Goal: Information Seeking & Learning: Find specific fact

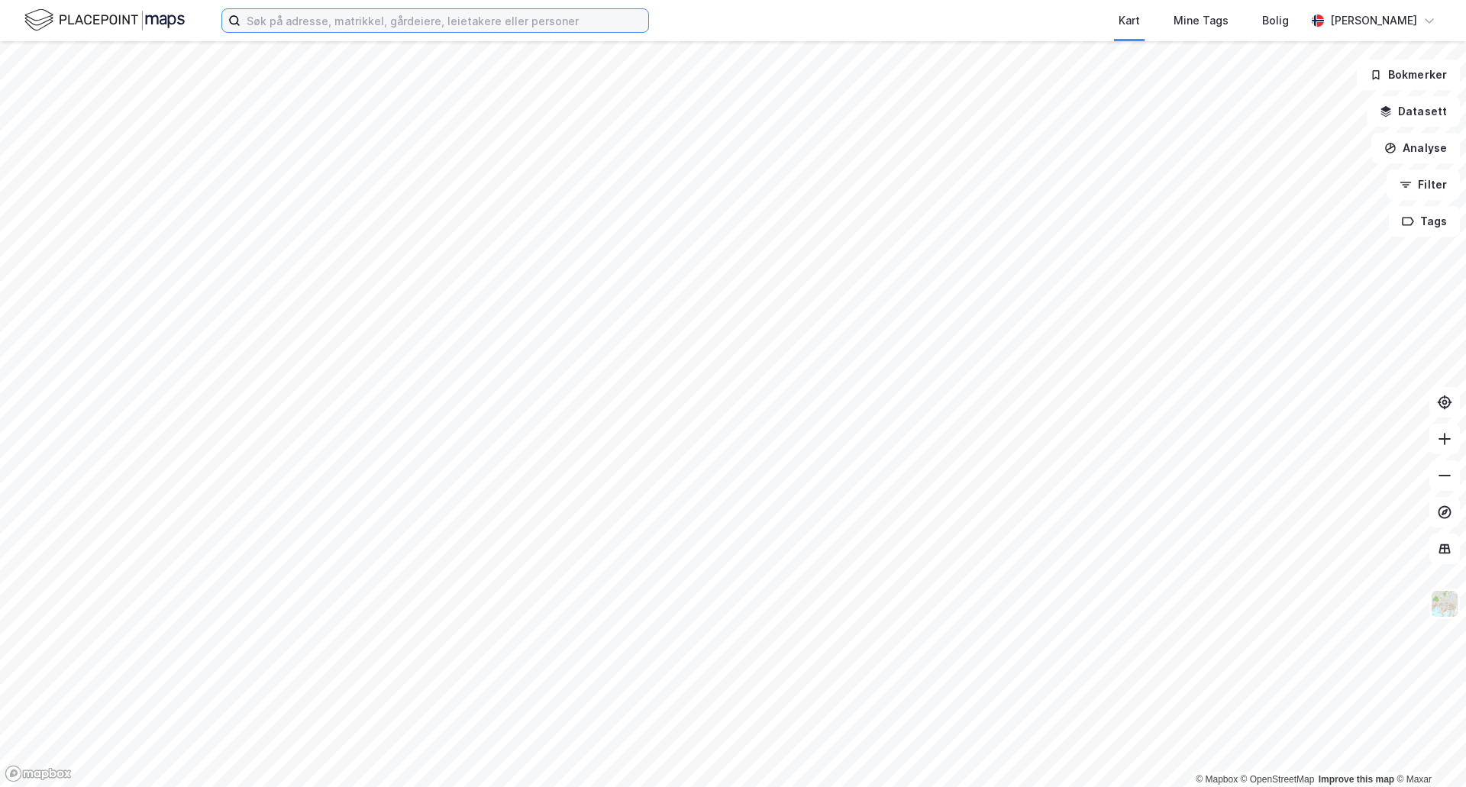
click at [327, 21] on input at bounding box center [444, 20] width 408 height 23
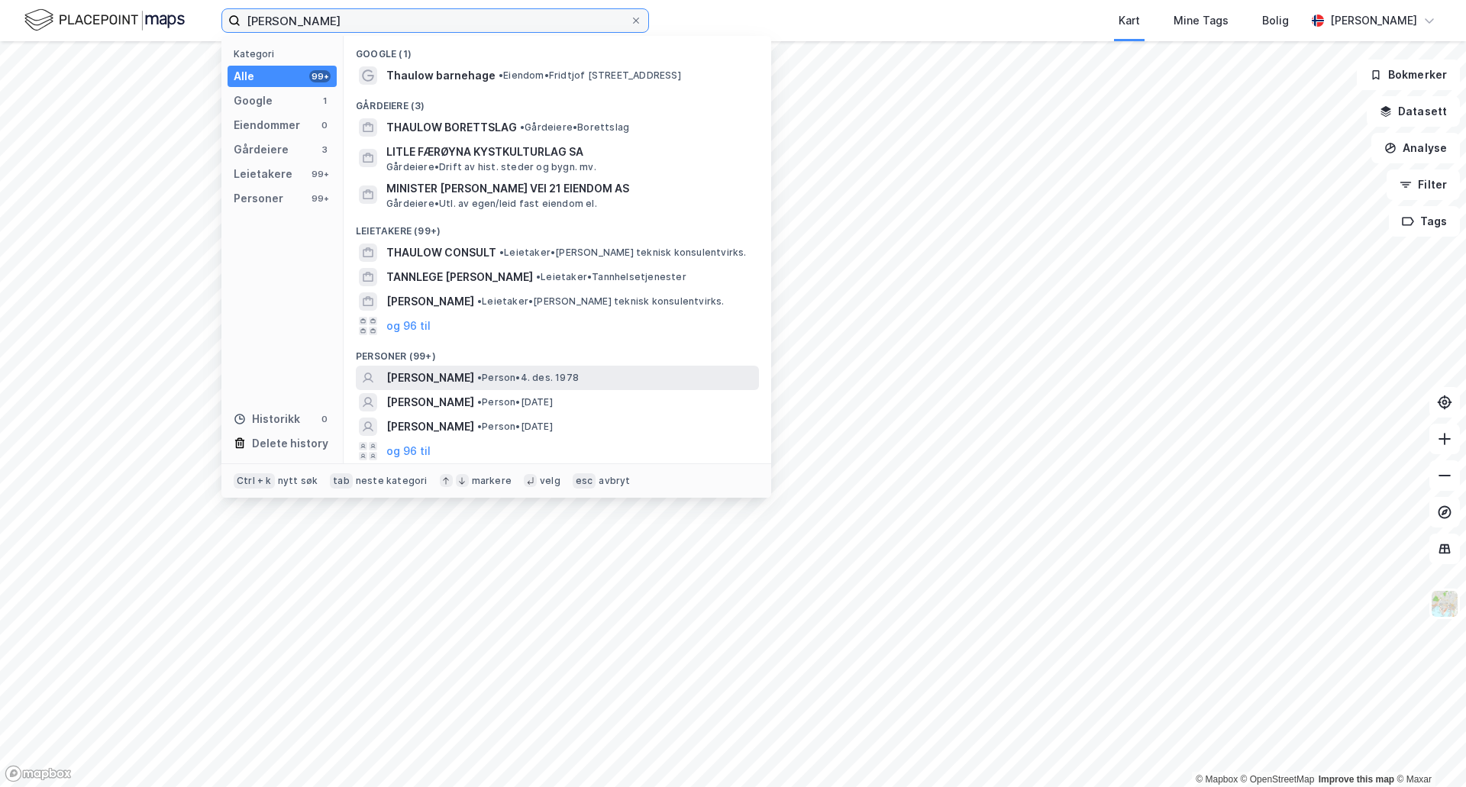
type input "[PERSON_NAME]"
click at [409, 386] on span "[PERSON_NAME]" at bounding box center [430, 378] width 88 height 18
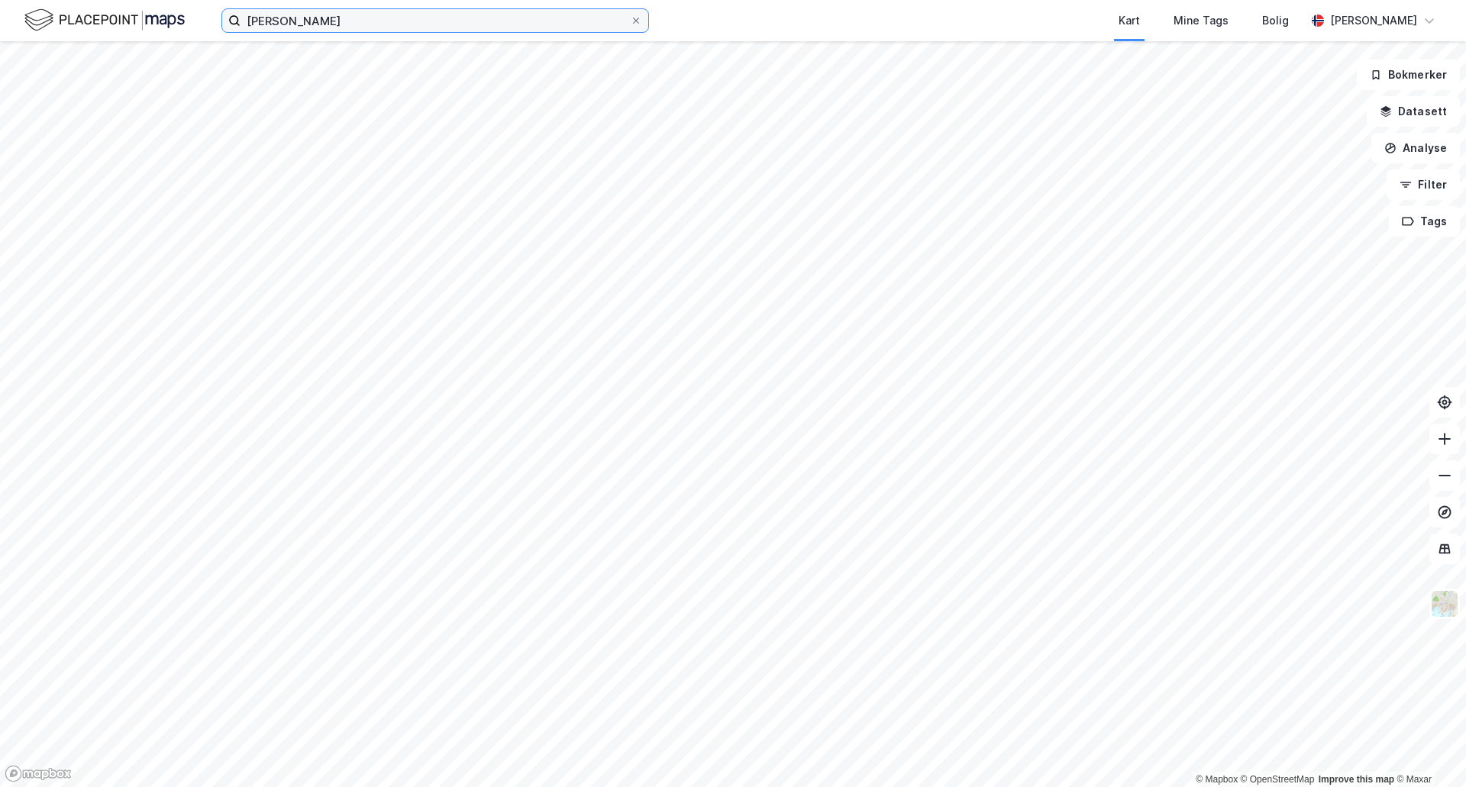
click at [377, 15] on input "[PERSON_NAME]" at bounding box center [434, 20] width 389 height 23
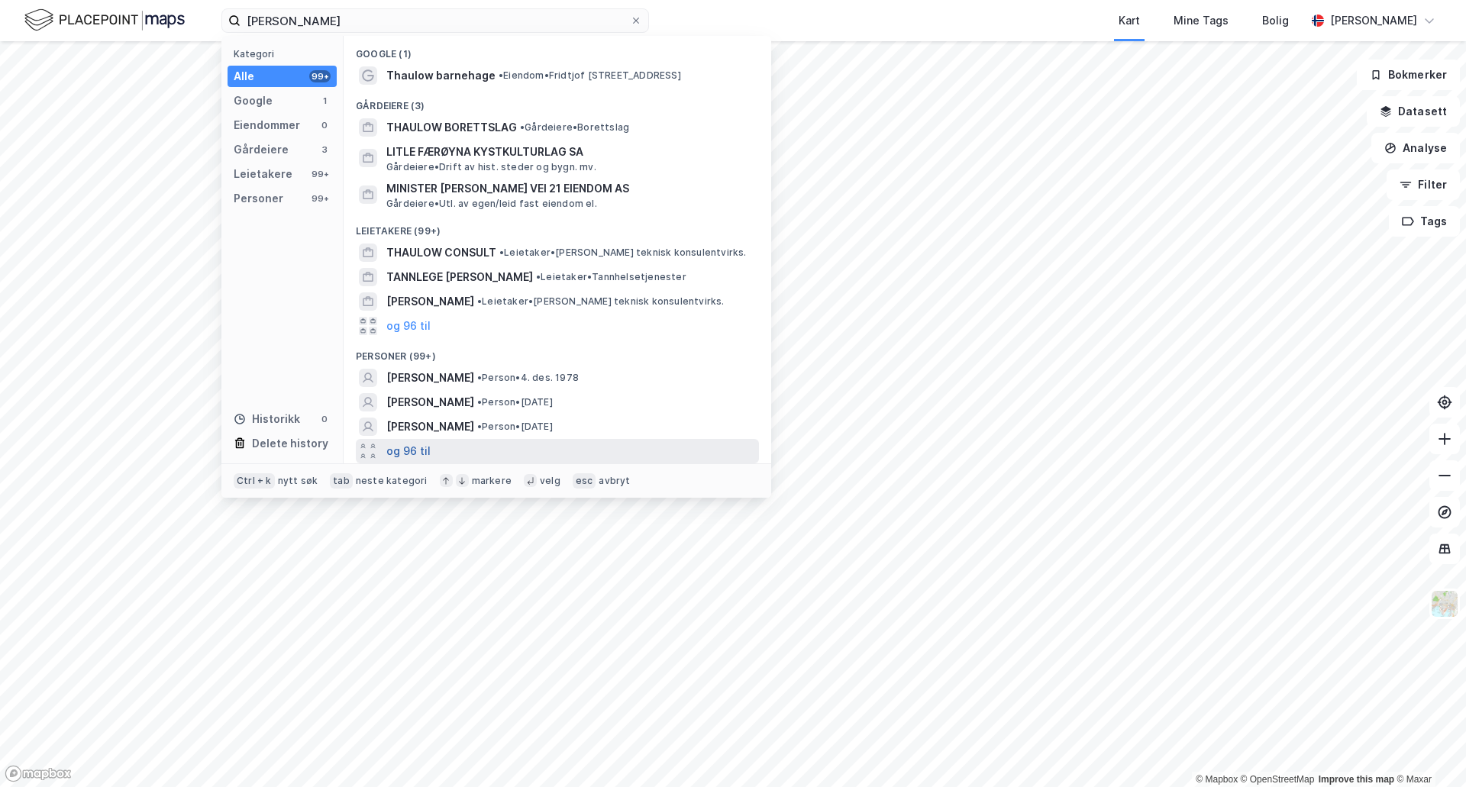
click at [397, 450] on button "og 96 til" at bounding box center [408, 451] width 44 height 18
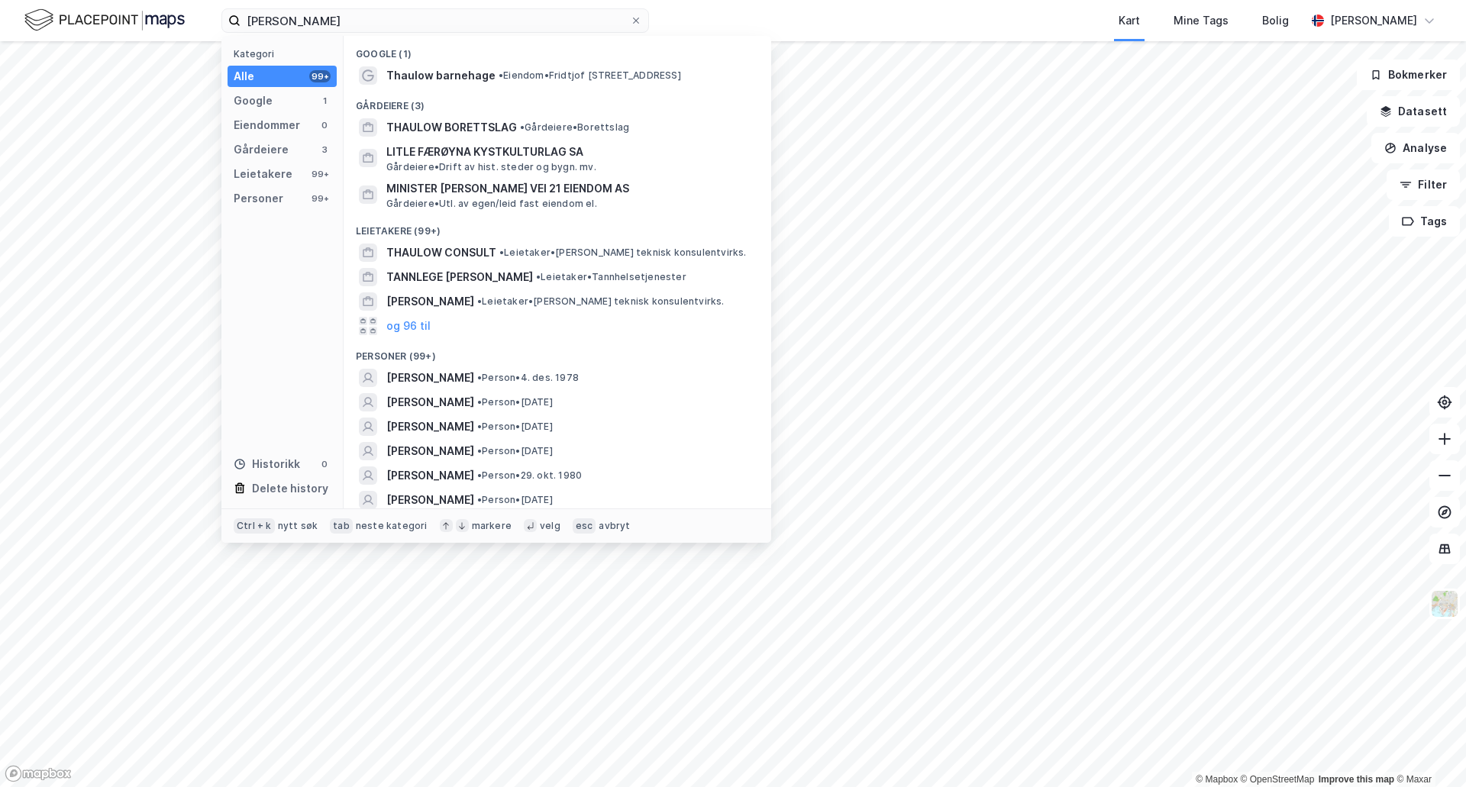
scroll to position [76, 0]
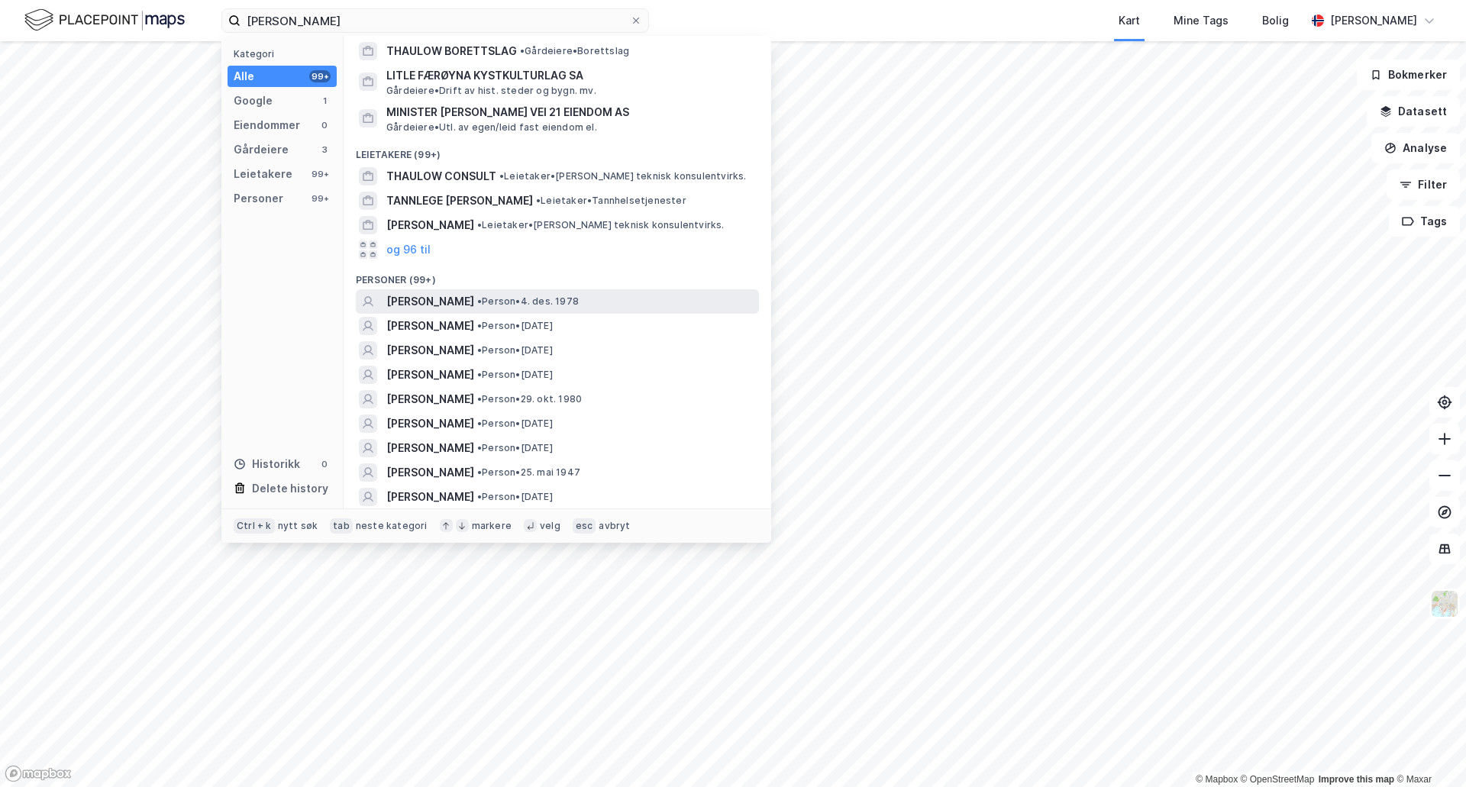
click at [441, 300] on span "[PERSON_NAME]" at bounding box center [430, 301] width 88 height 18
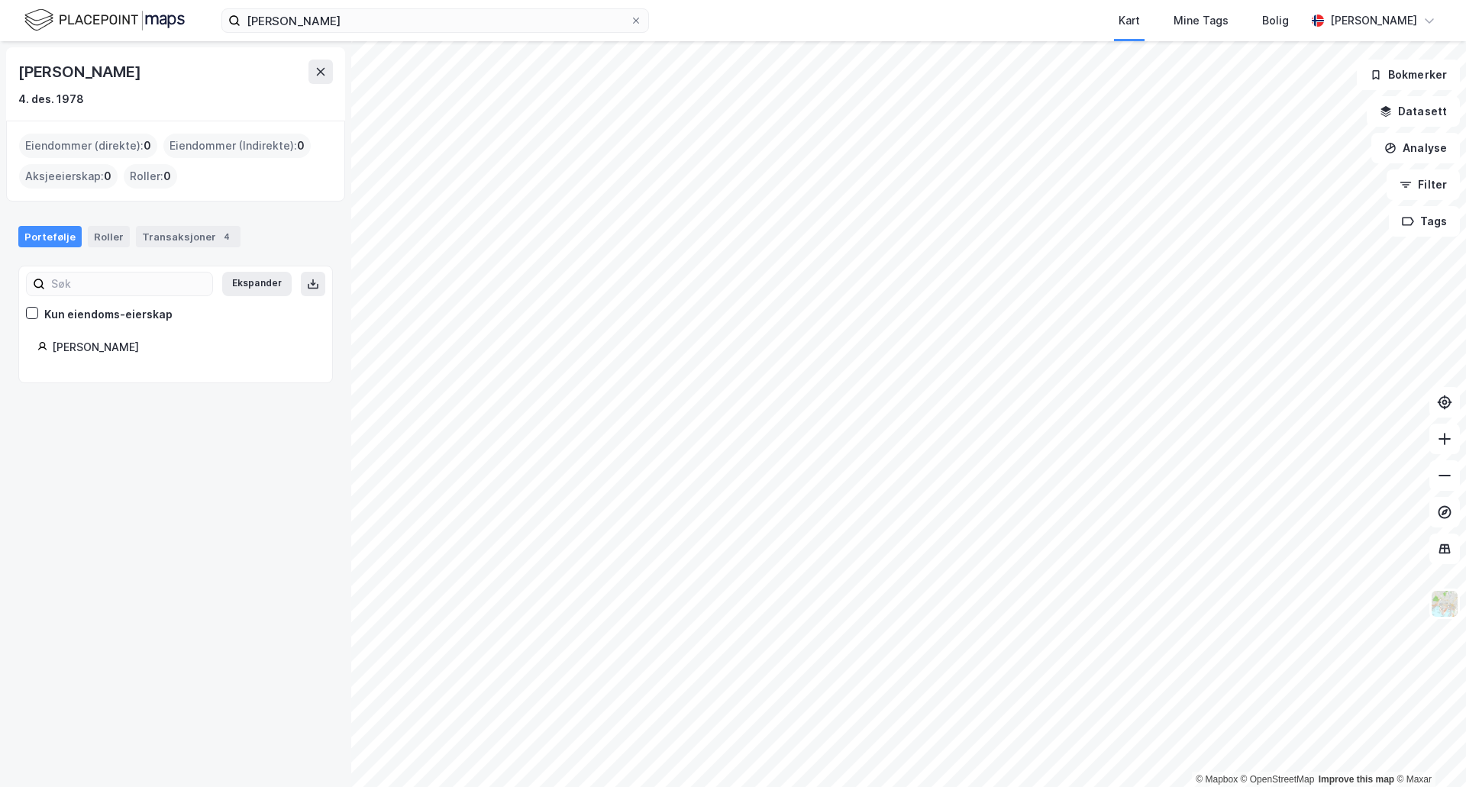
click at [79, 350] on div "[PERSON_NAME]" at bounding box center [183, 347] width 262 height 18
